Goal: Find contact information: Find contact information

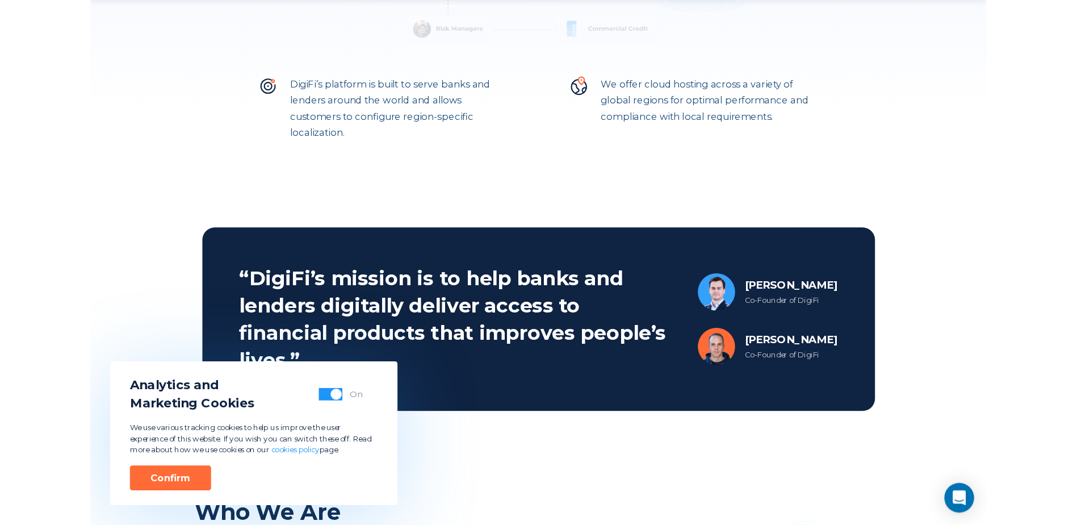
scroll to position [473, 0]
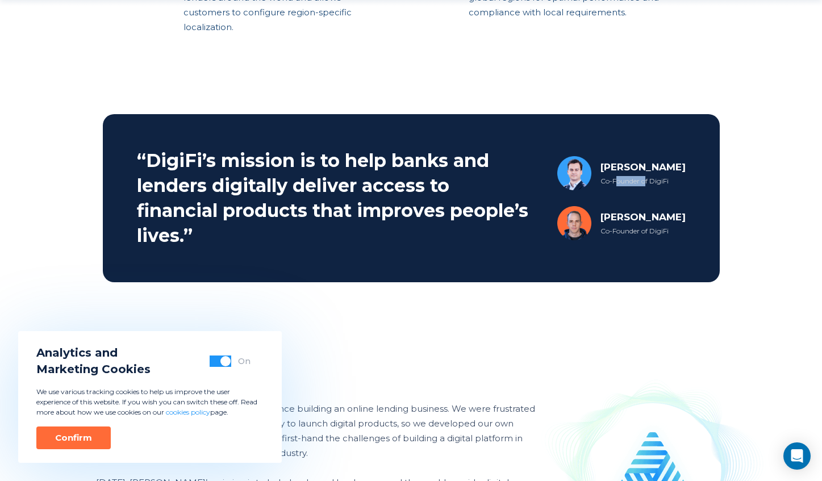
drag, startPoint x: 608, startPoint y: 174, endPoint x: 635, endPoint y: 183, distance: 28.2
click at [635, 183] on div "[PERSON_NAME] Co-Founder of DigiFi" at bounding box center [642, 173] width 85 height 26
drag, startPoint x: 635, startPoint y: 183, endPoint x: 613, endPoint y: 173, distance: 23.9
click at [613, 173] on div "[PERSON_NAME]" at bounding box center [642, 167] width 85 height 14
drag, startPoint x: 597, startPoint y: 167, endPoint x: 616, endPoint y: 181, distance: 23.3
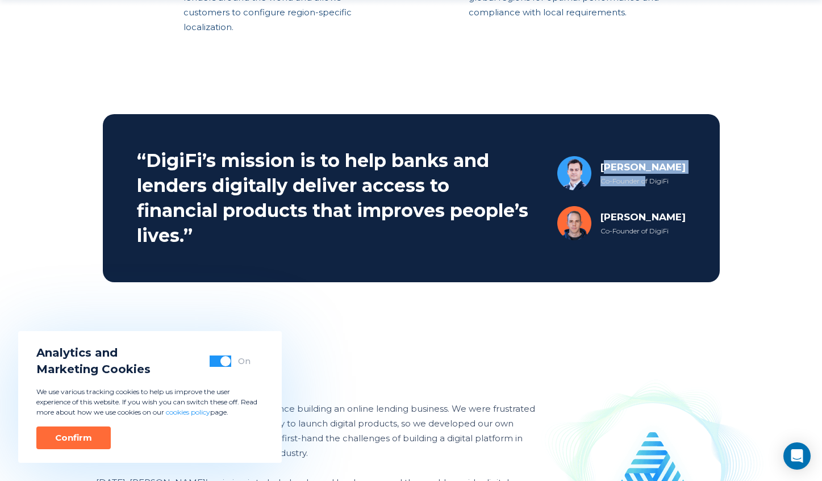
click at [616, 181] on div "[PERSON_NAME] Co-Founder of DigiFi" at bounding box center [642, 173] width 85 height 26
drag, startPoint x: 616, startPoint y: 181, endPoint x: 609, endPoint y: 179, distance: 7.5
click at [609, 179] on div "Co-Founder of DigiFi" at bounding box center [642, 181] width 85 height 10
drag, startPoint x: 602, startPoint y: 164, endPoint x: 628, endPoint y: 216, distance: 58.4
click at [628, 216] on div "[PERSON_NAME] Co-Founder of DigiFi [PERSON_NAME] Co-Founder of DigiFi" at bounding box center [621, 198] width 128 height 84
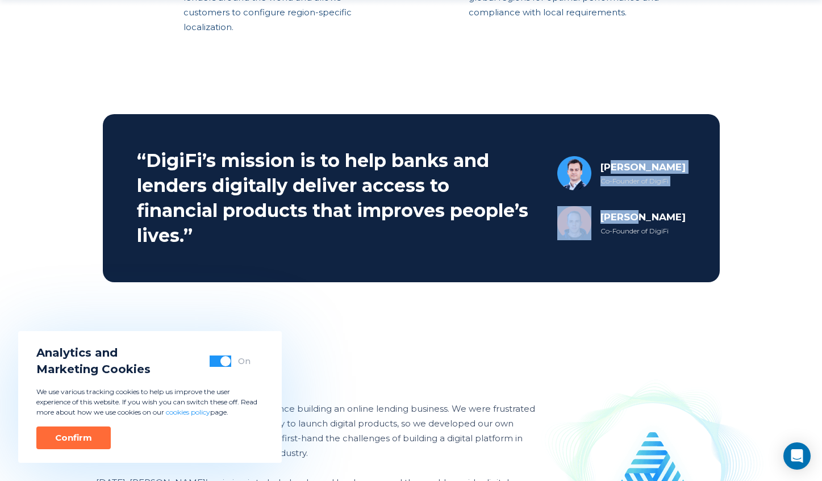
drag, startPoint x: 628, startPoint y: 216, endPoint x: 663, endPoint y: 207, distance: 35.8
click at [628, 216] on div "[PERSON_NAME]" at bounding box center [642, 217] width 85 height 14
